Goal: Use online tool/utility: Use online tool/utility

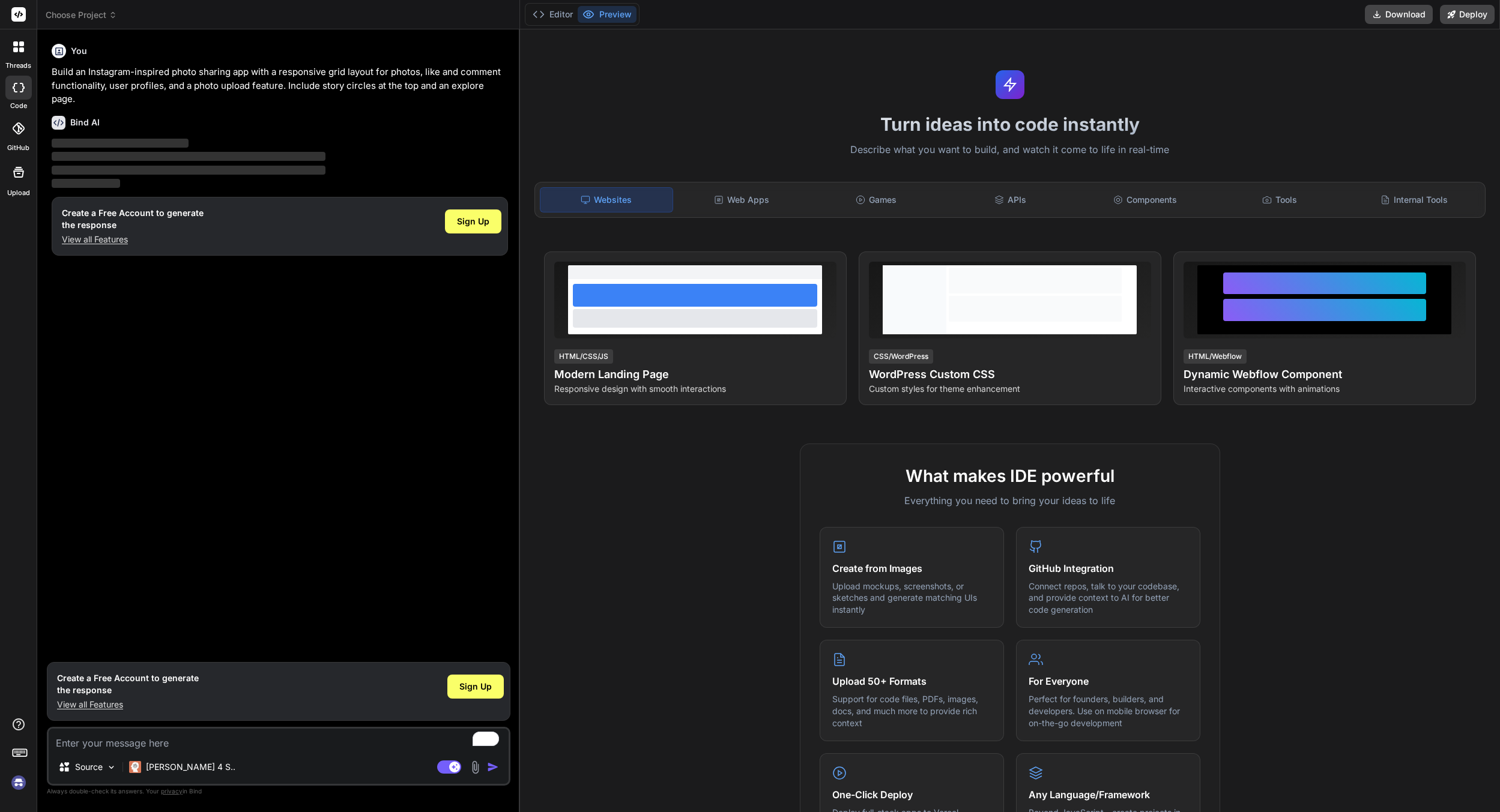
type textarea "x"
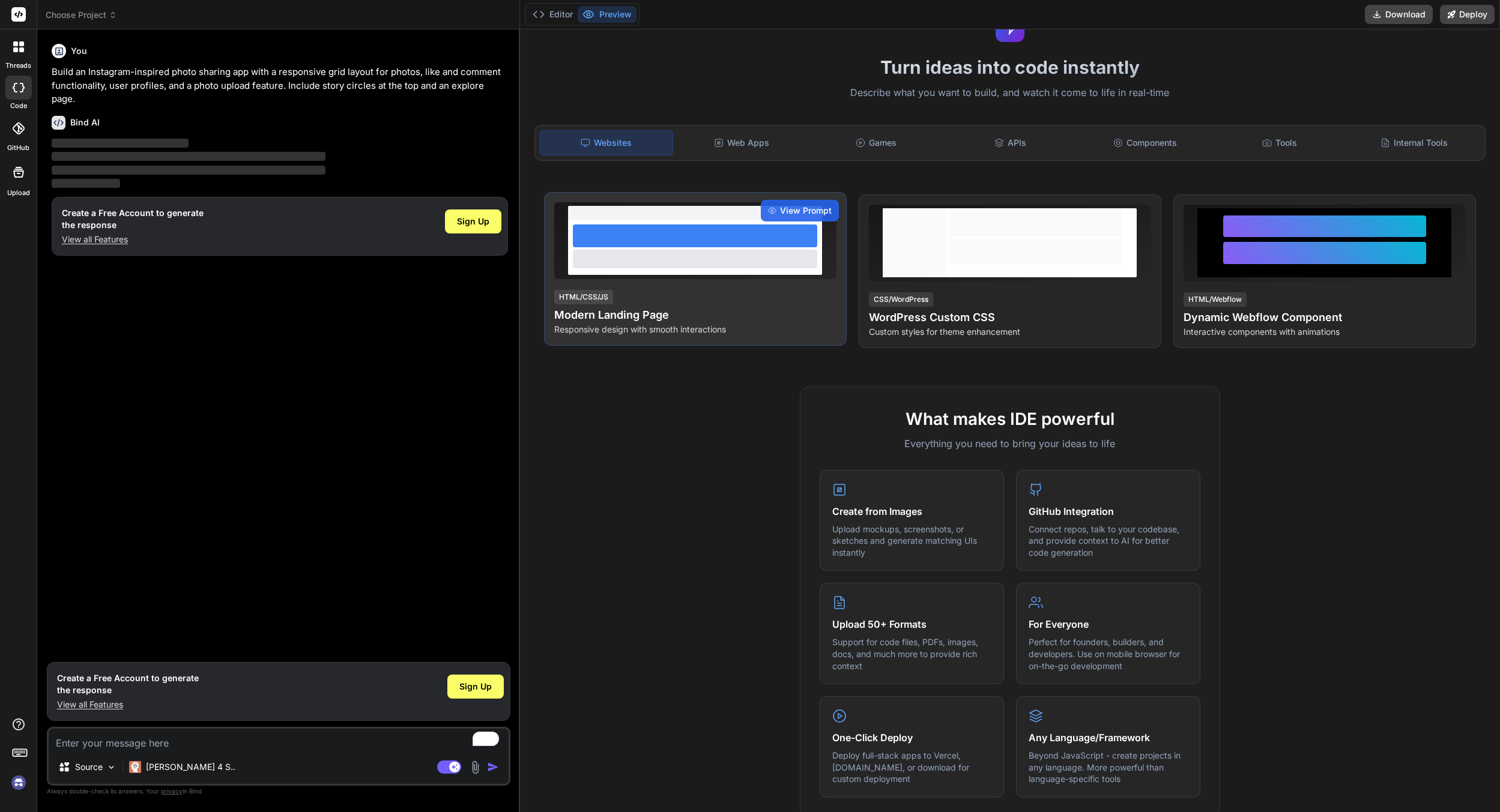
scroll to position [60, 0]
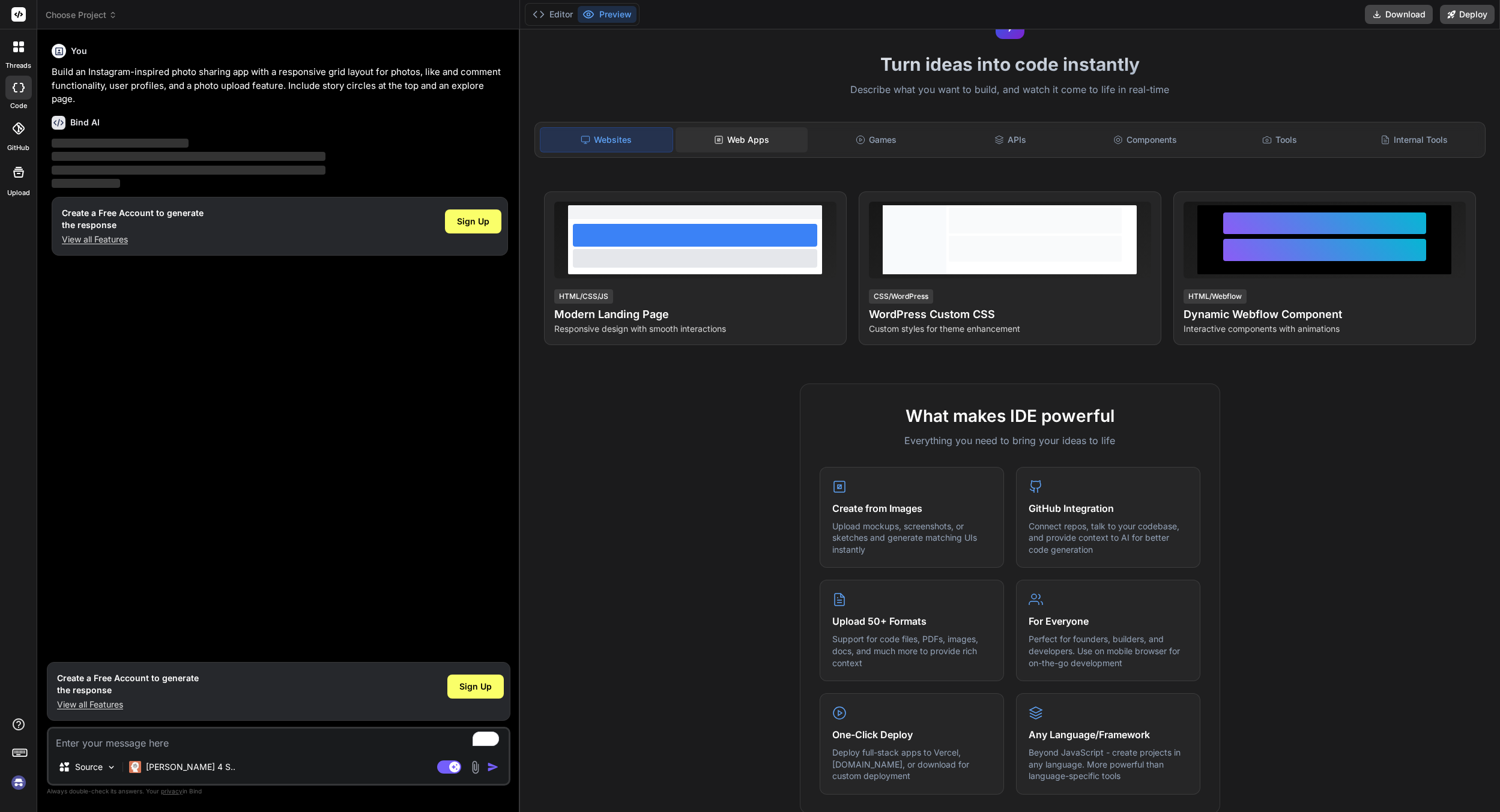
click at [748, 131] on div "Web Apps" at bounding box center [742, 140] width 132 height 25
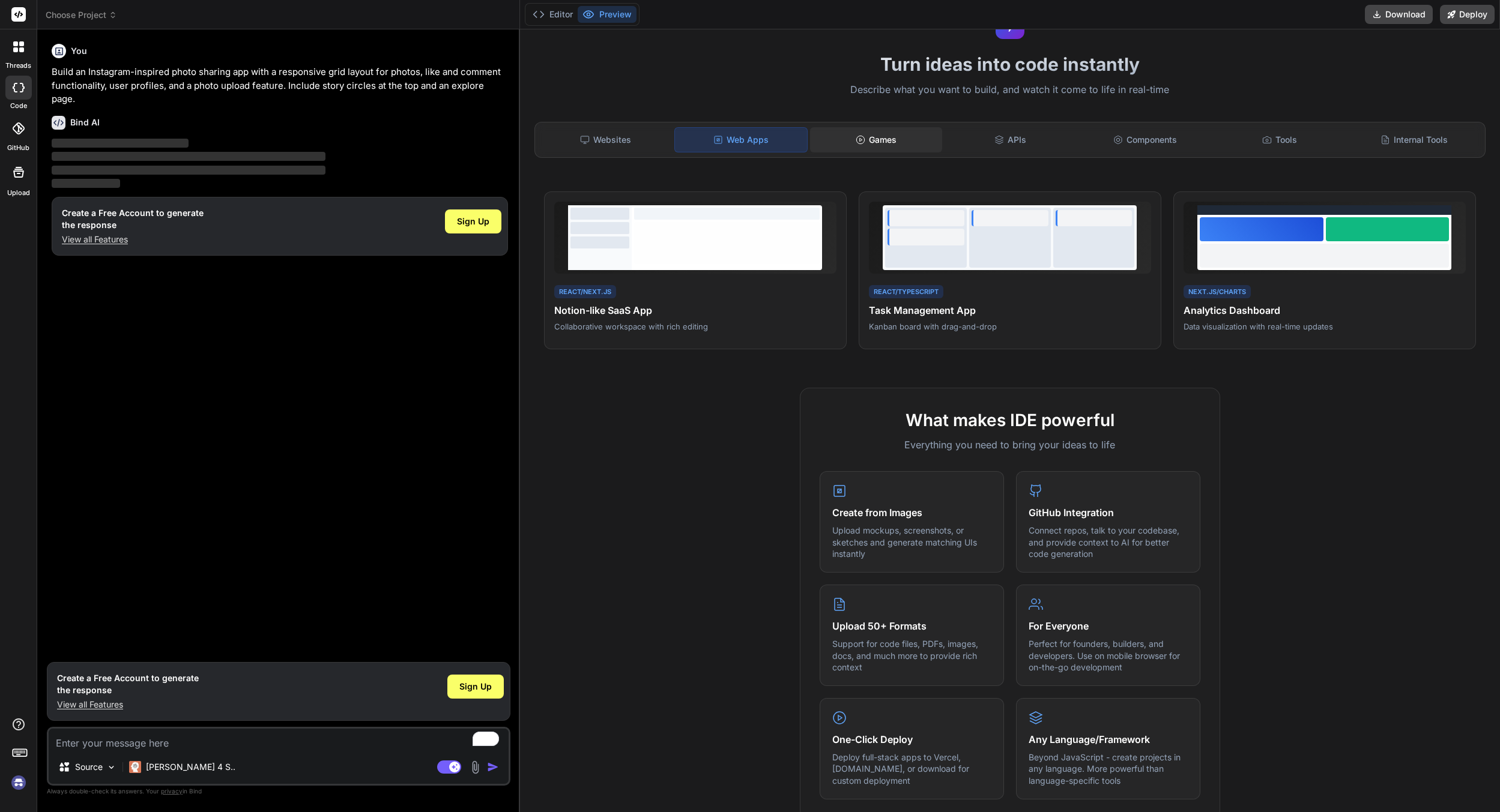
click at [878, 128] on div "Games" at bounding box center [876, 140] width 132 height 25
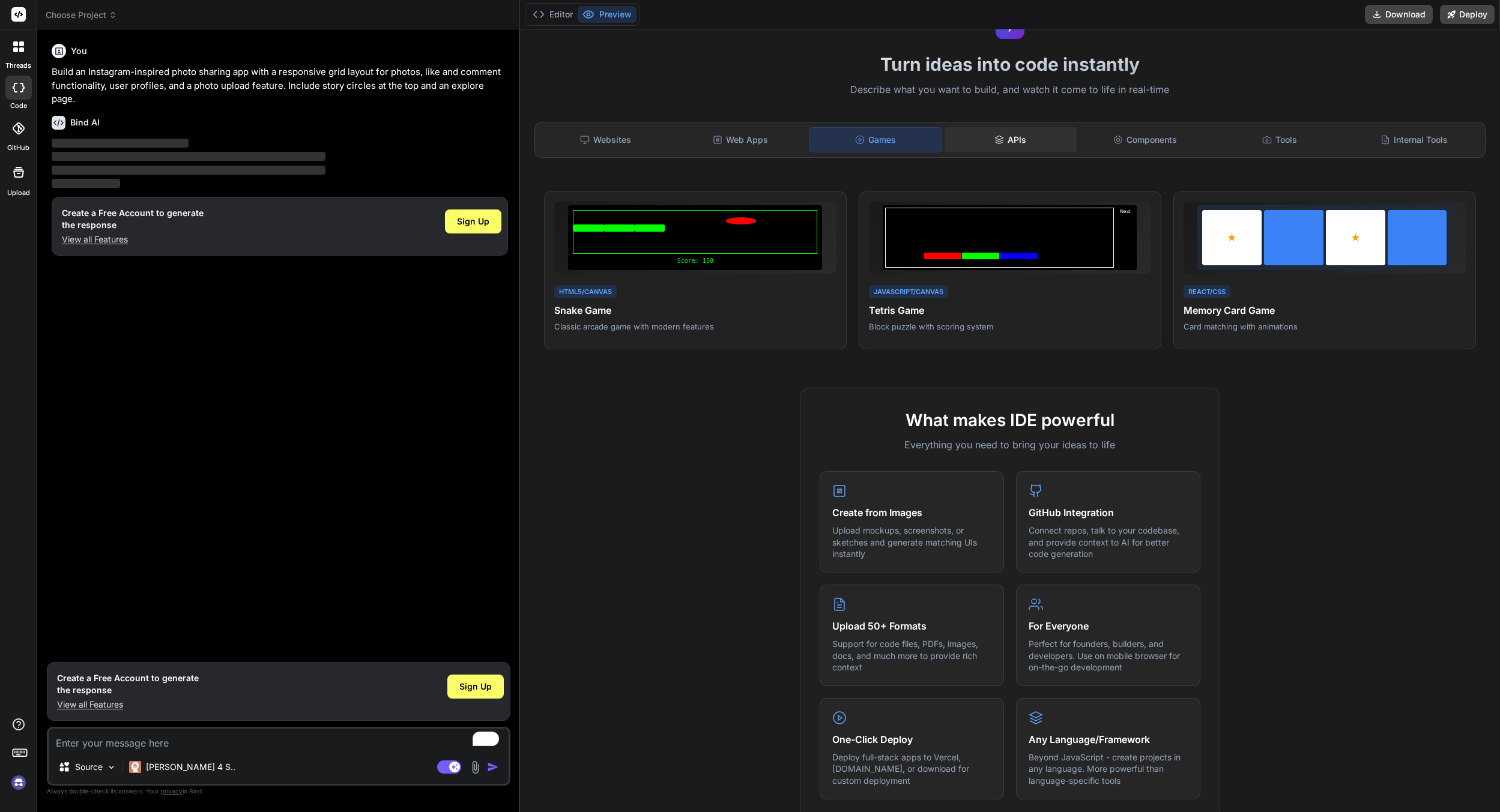
drag, startPoint x: 988, startPoint y: 125, endPoint x: 1027, endPoint y: 134, distance: 40.0
click at [991, 123] on div "Websites Web Apps Games APIs Components Tools Internal Tools" at bounding box center [1010, 140] width 951 height 36
click at [1087, 140] on div "Components" at bounding box center [1145, 140] width 132 height 25
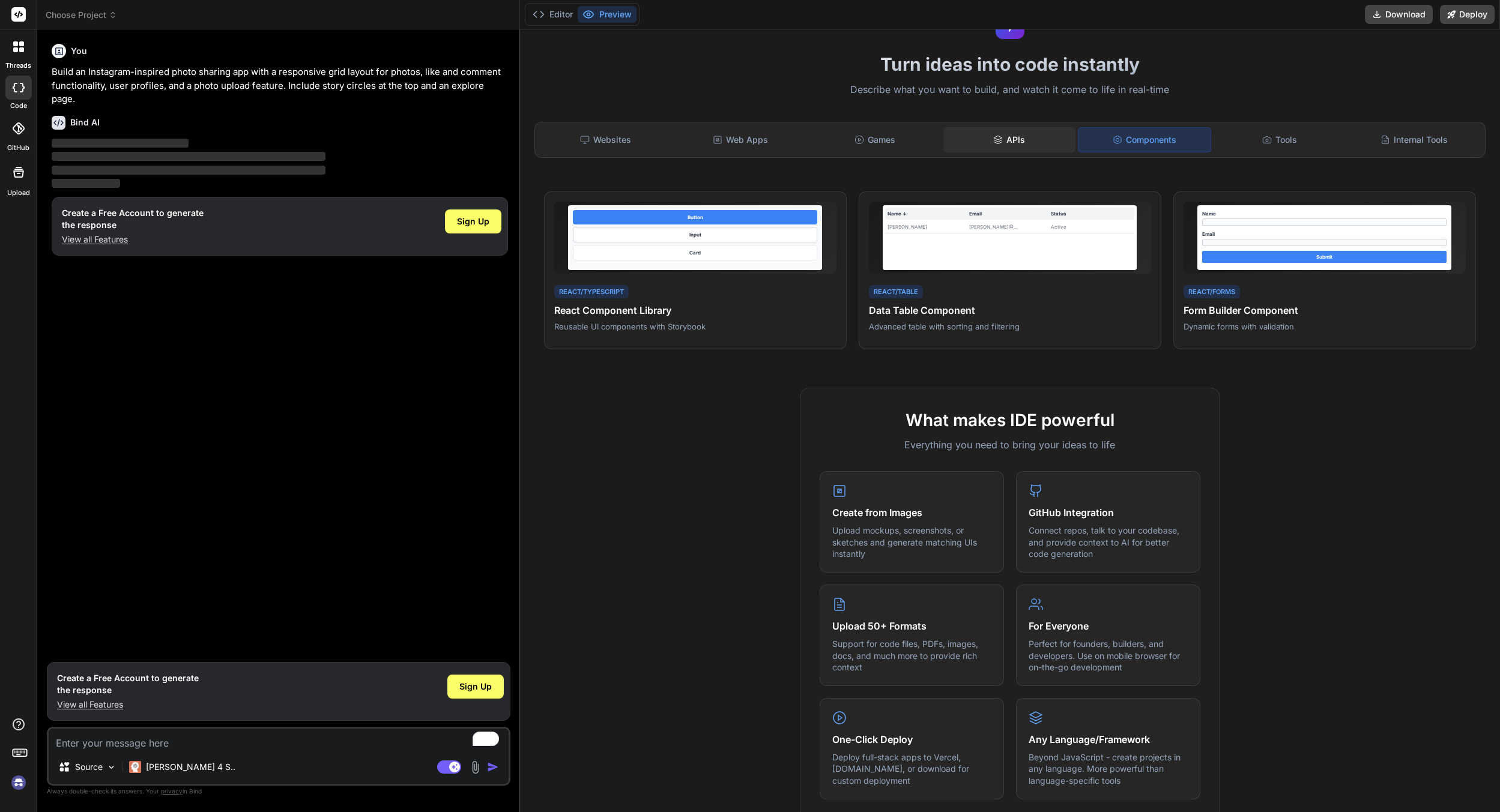
click at [1029, 132] on div "APIs" at bounding box center [1009, 140] width 132 height 25
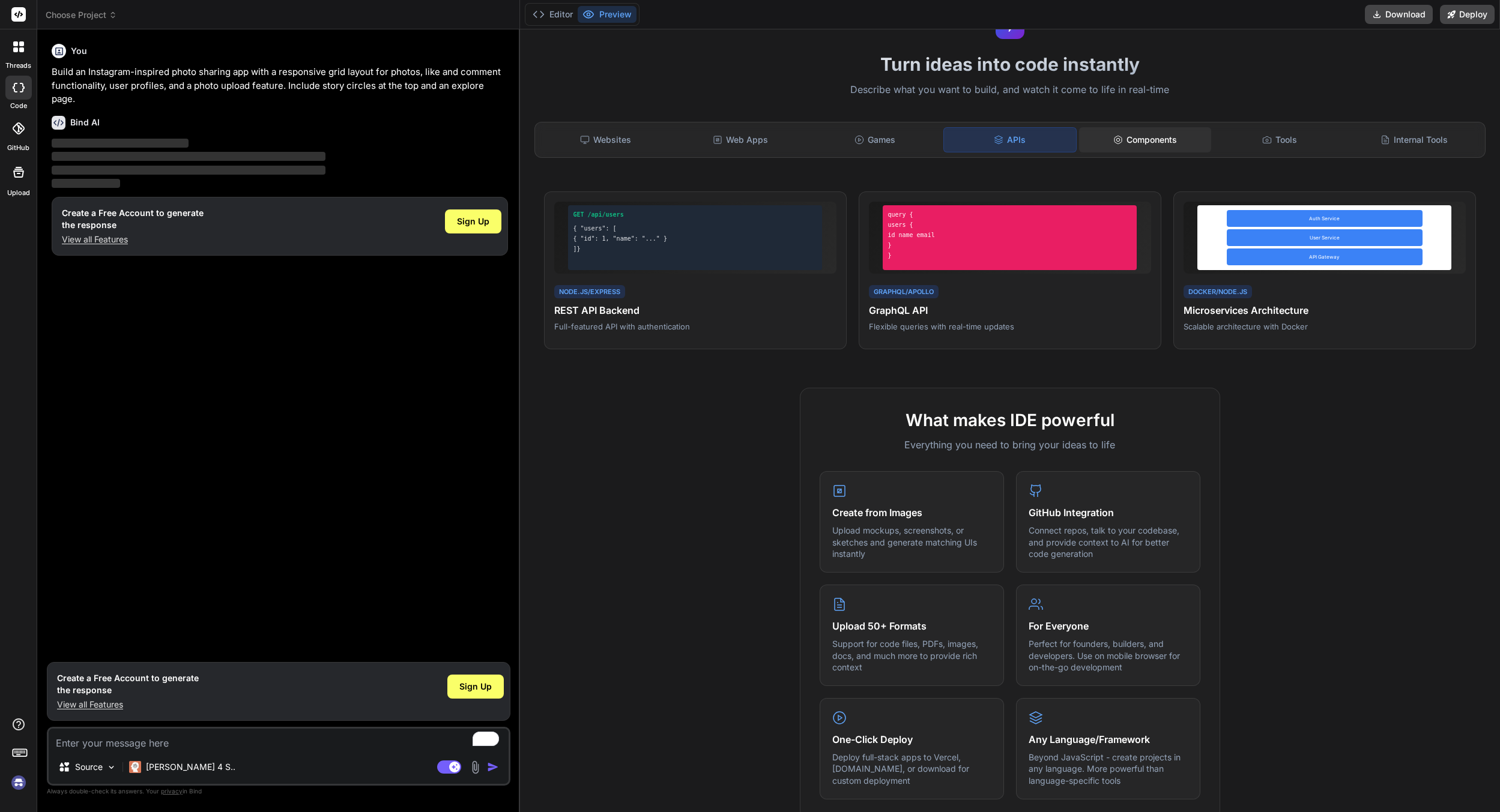
click at [1135, 131] on div "Components" at bounding box center [1145, 140] width 132 height 25
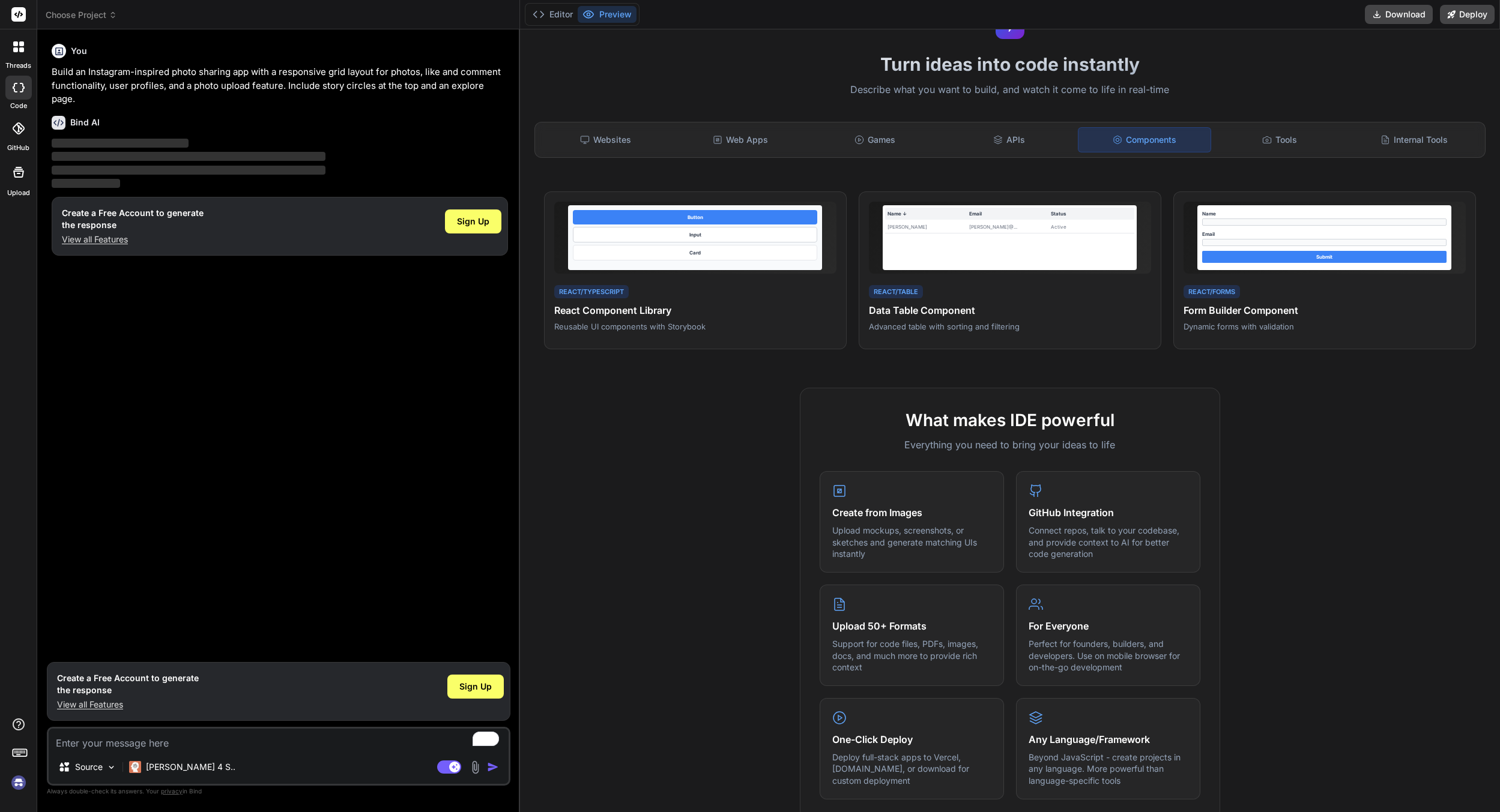
click at [1250, 123] on div "Websites Web Apps Games APIs Components Tools Internal Tools" at bounding box center [1010, 140] width 951 height 36
drag, startPoint x: 1267, startPoint y: 139, endPoint x: 1362, endPoint y: 130, distance: 95.4
click at [1267, 140] on div "Tools" at bounding box center [1279, 140] width 132 height 25
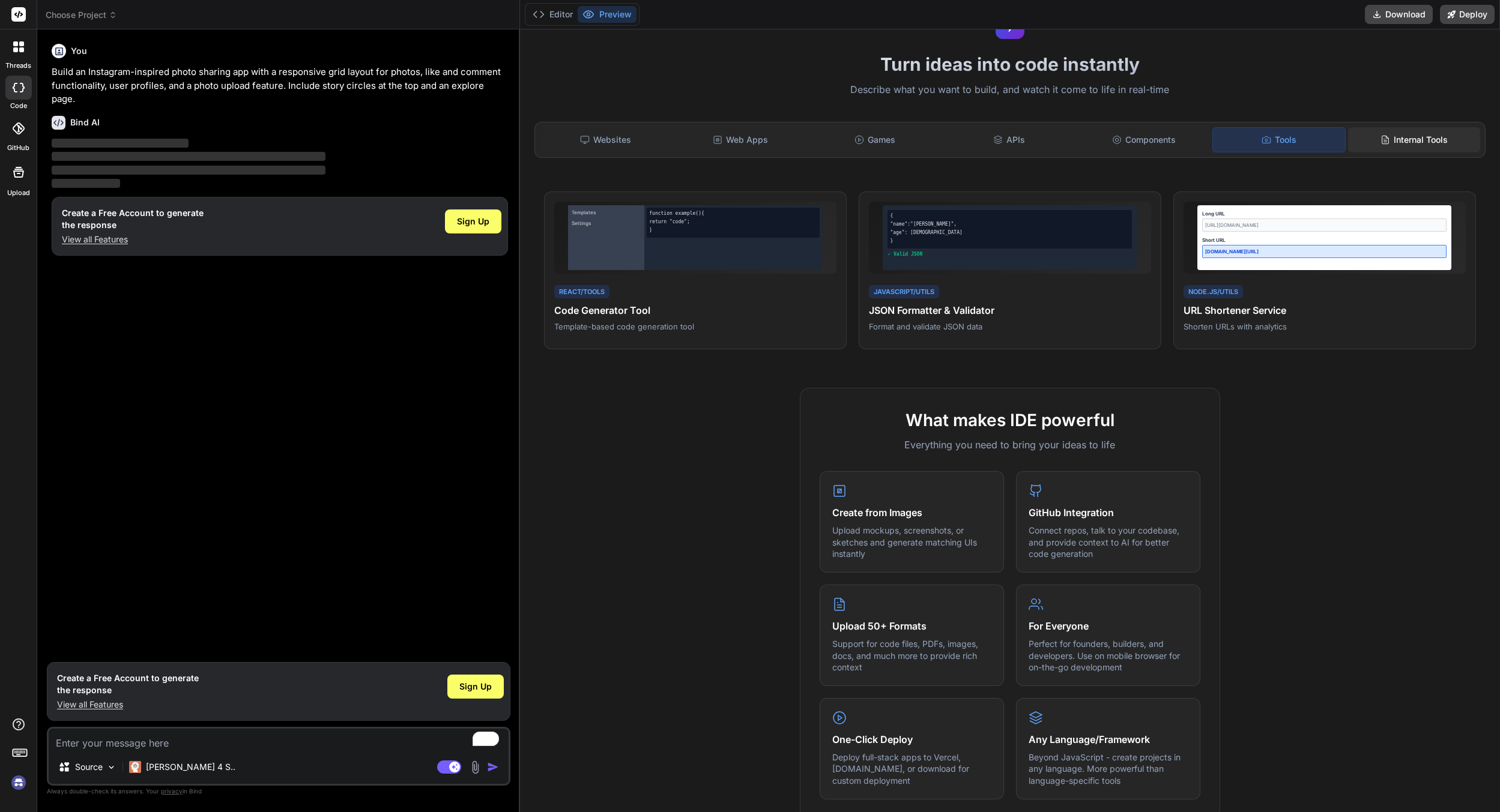
click at [1388, 140] on div "Internal Tools" at bounding box center [1414, 140] width 132 height 25
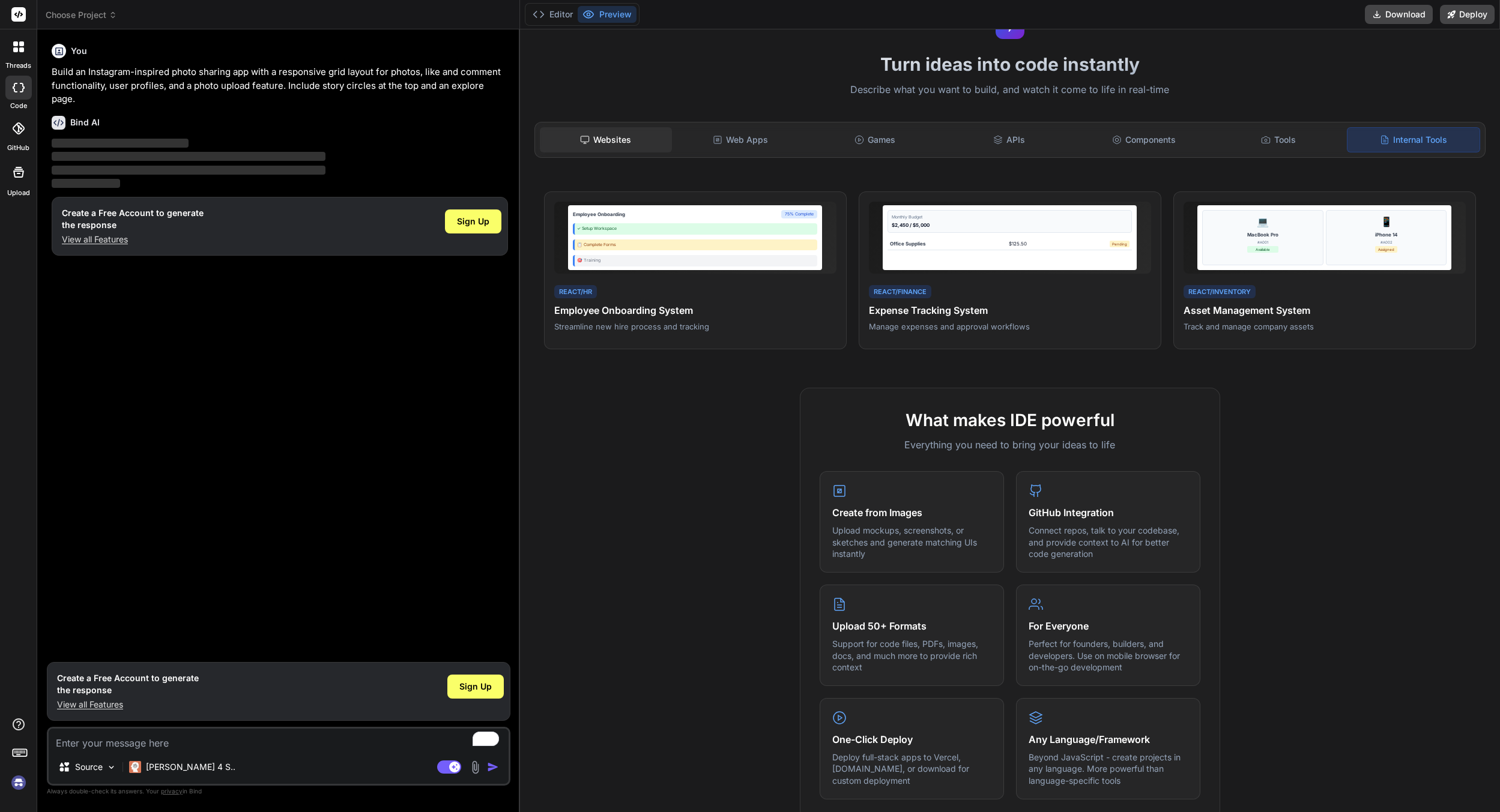
click at [617, 128] on div "Websites" at bounding box center [605, 140] width 132 height 25
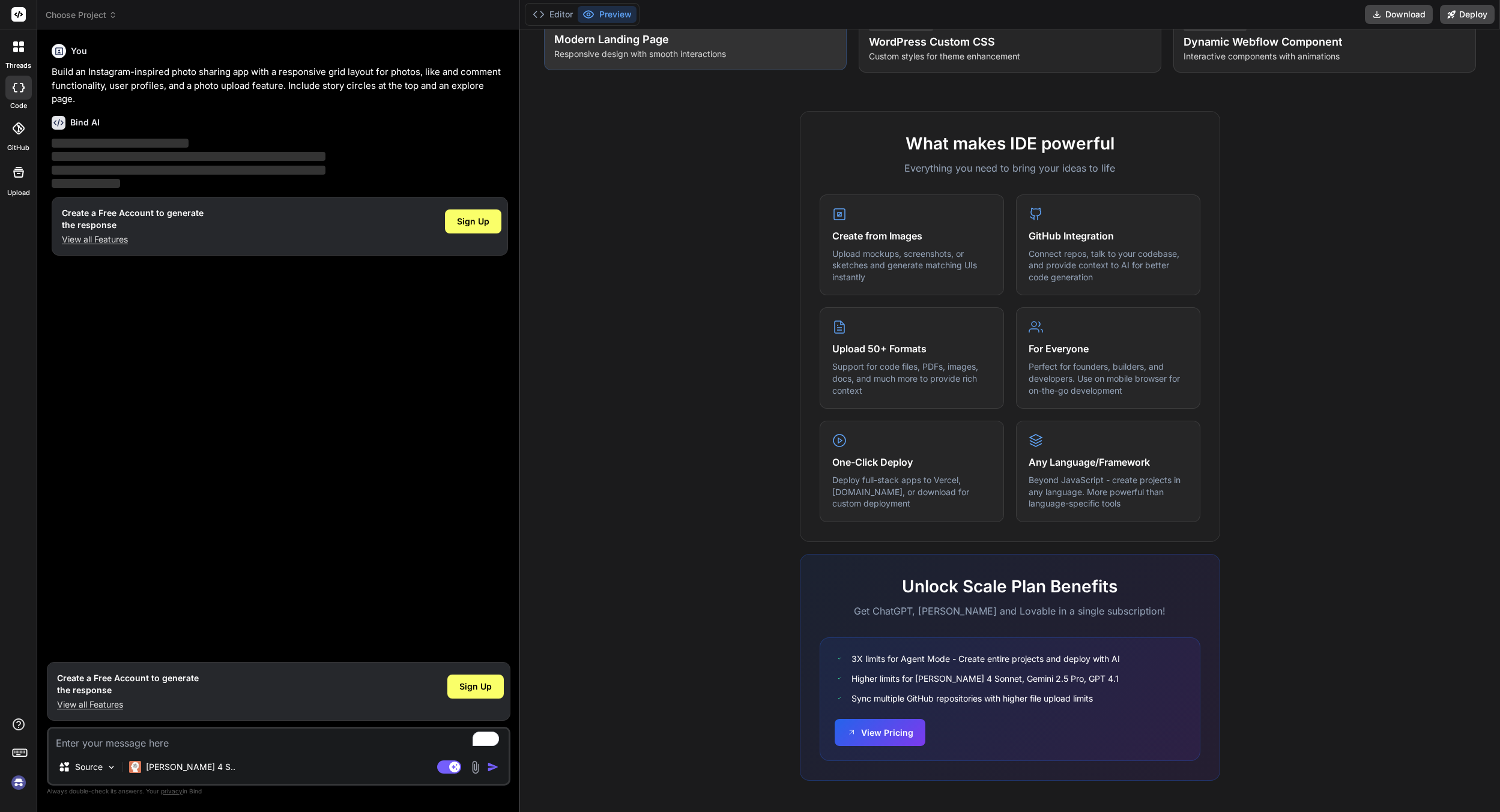
scroll to position [0, 0]
